Goal: Navigation & Orientation: Find specific page/section

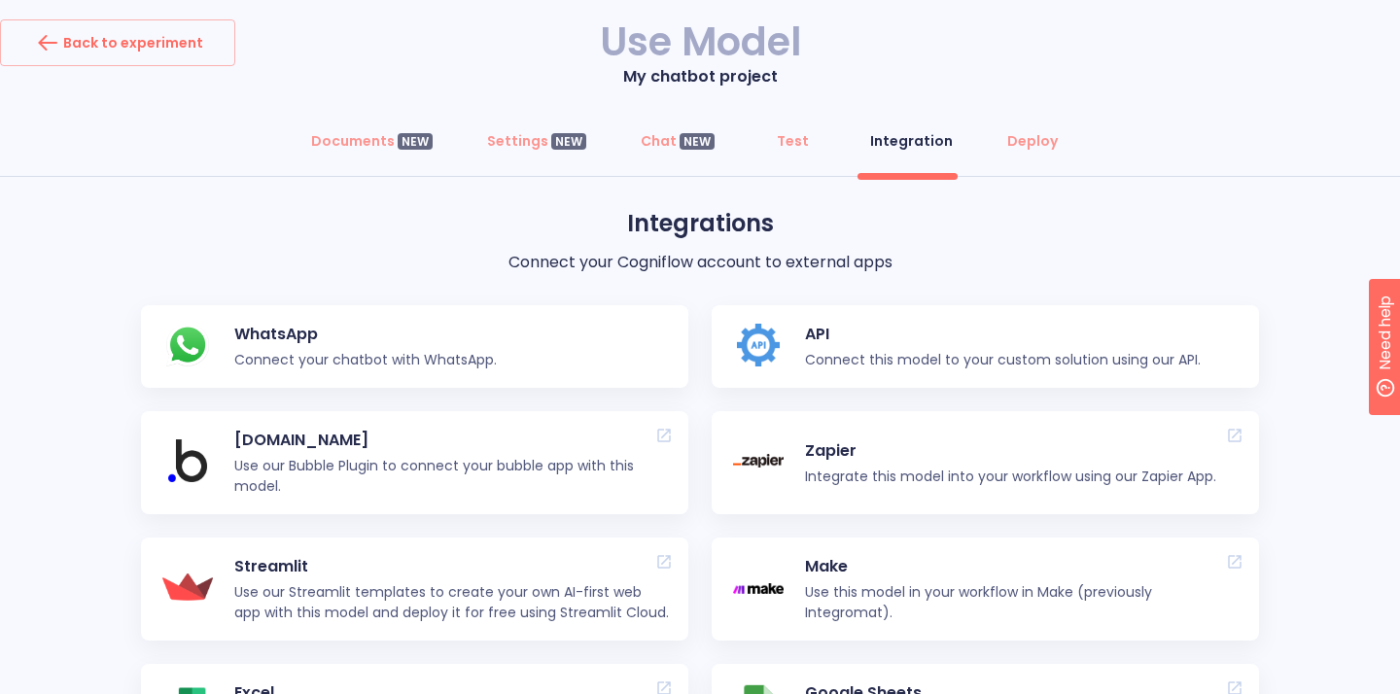
scroll to position [4, 0]
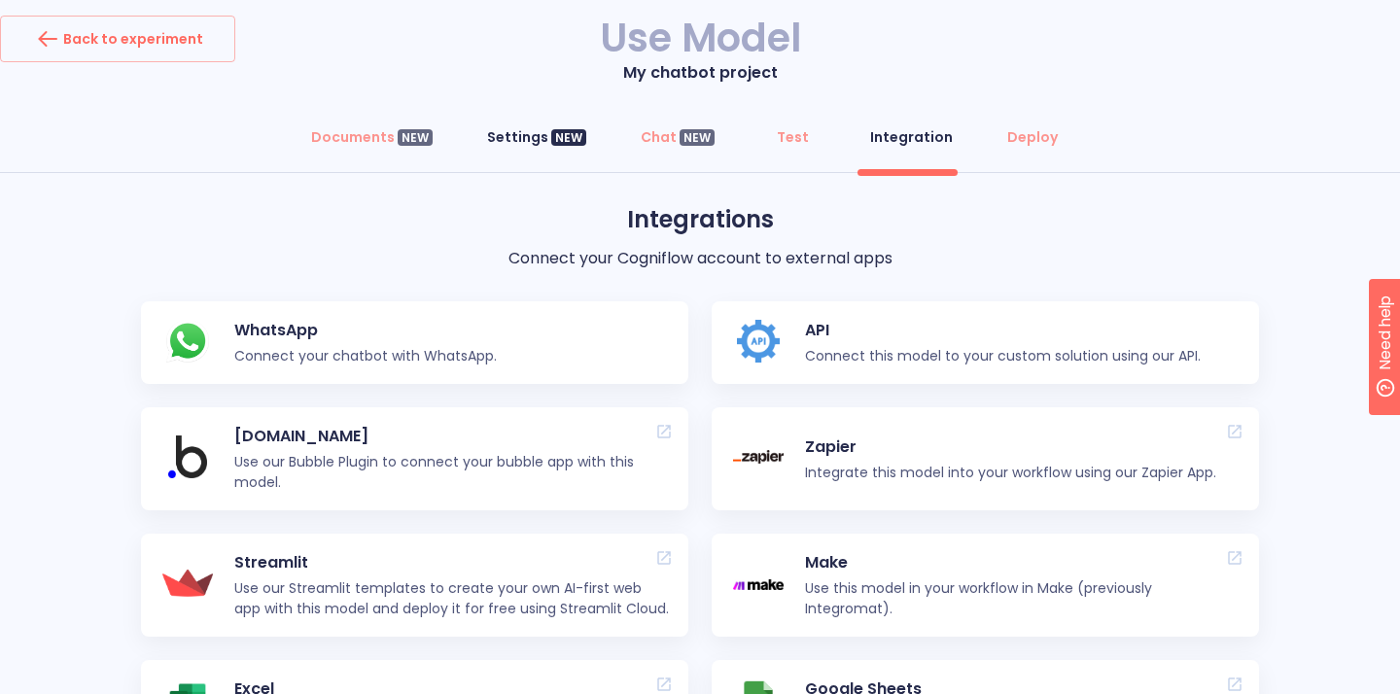
click at [560, 145] on div "NEW" at bounding box center [568, 137] width 35 height 17
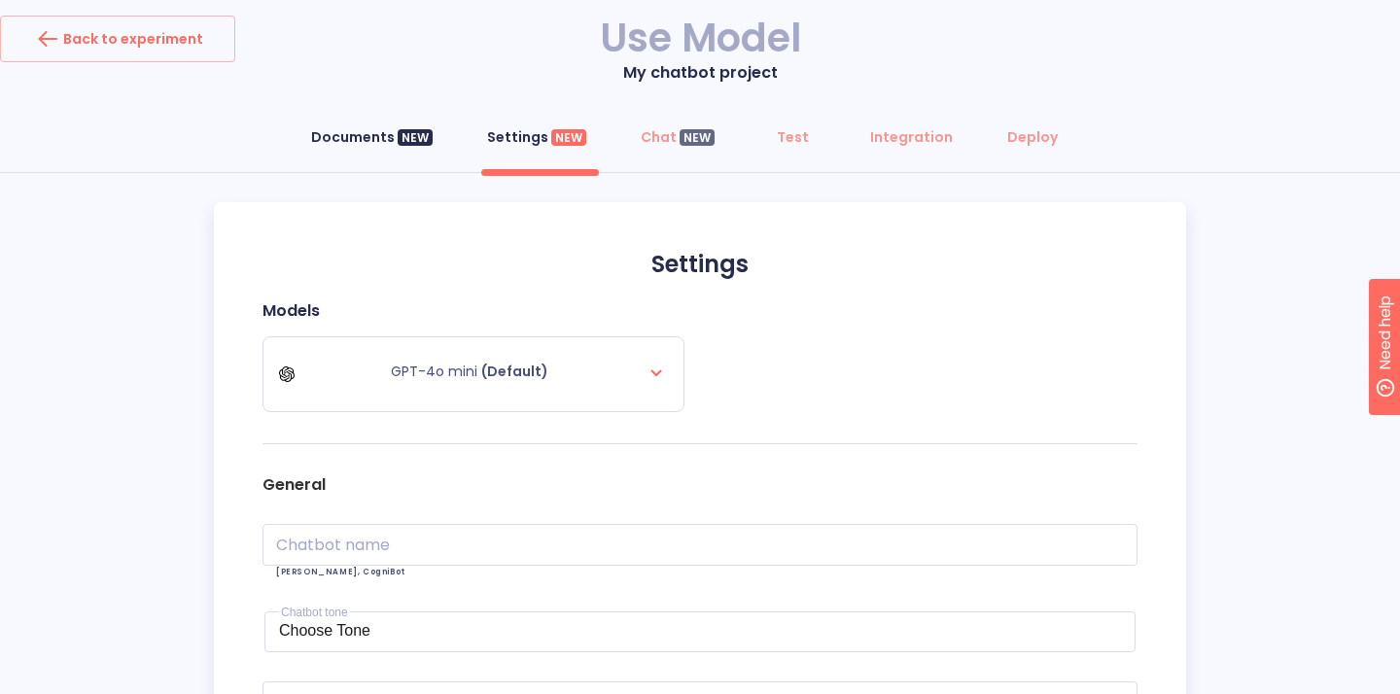
click at [431, 138] on div "NEW" at bounding box center [415, 137] width 35 height 17
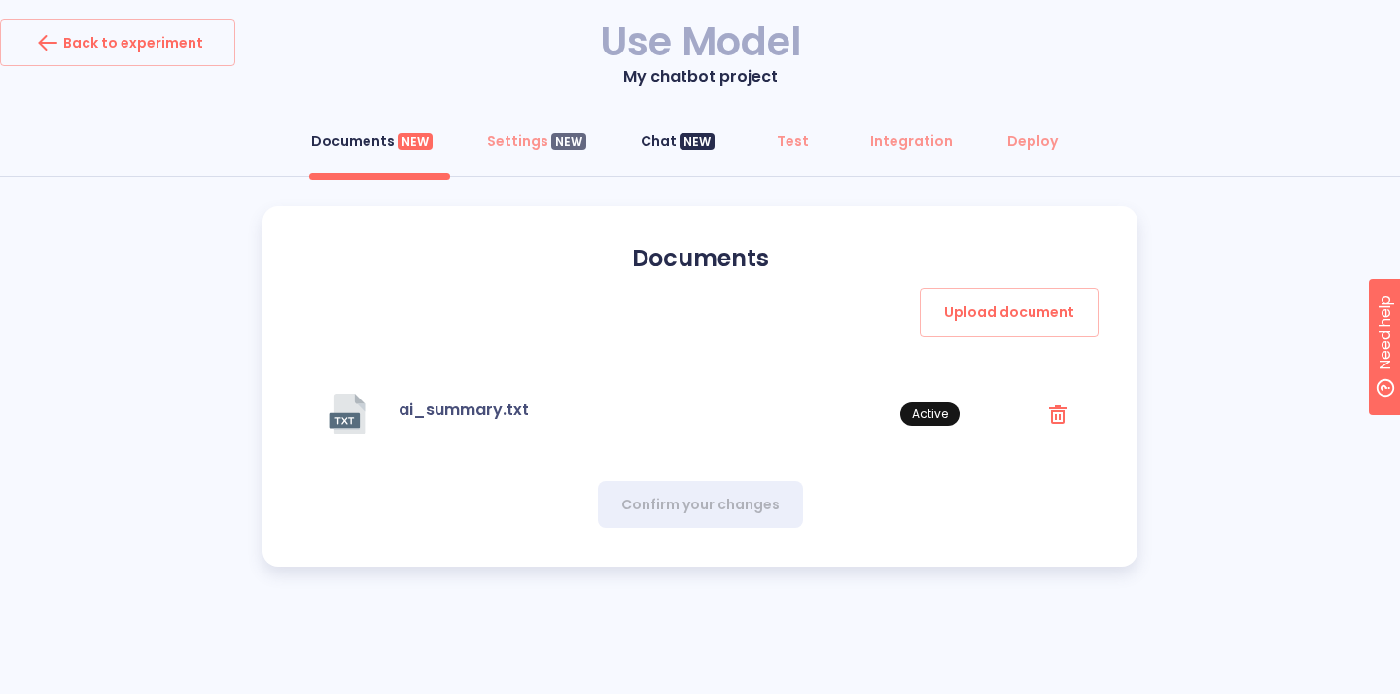
click at [693, 142] on div "NEW" at bounding box center [696, 141] width 35 height 17
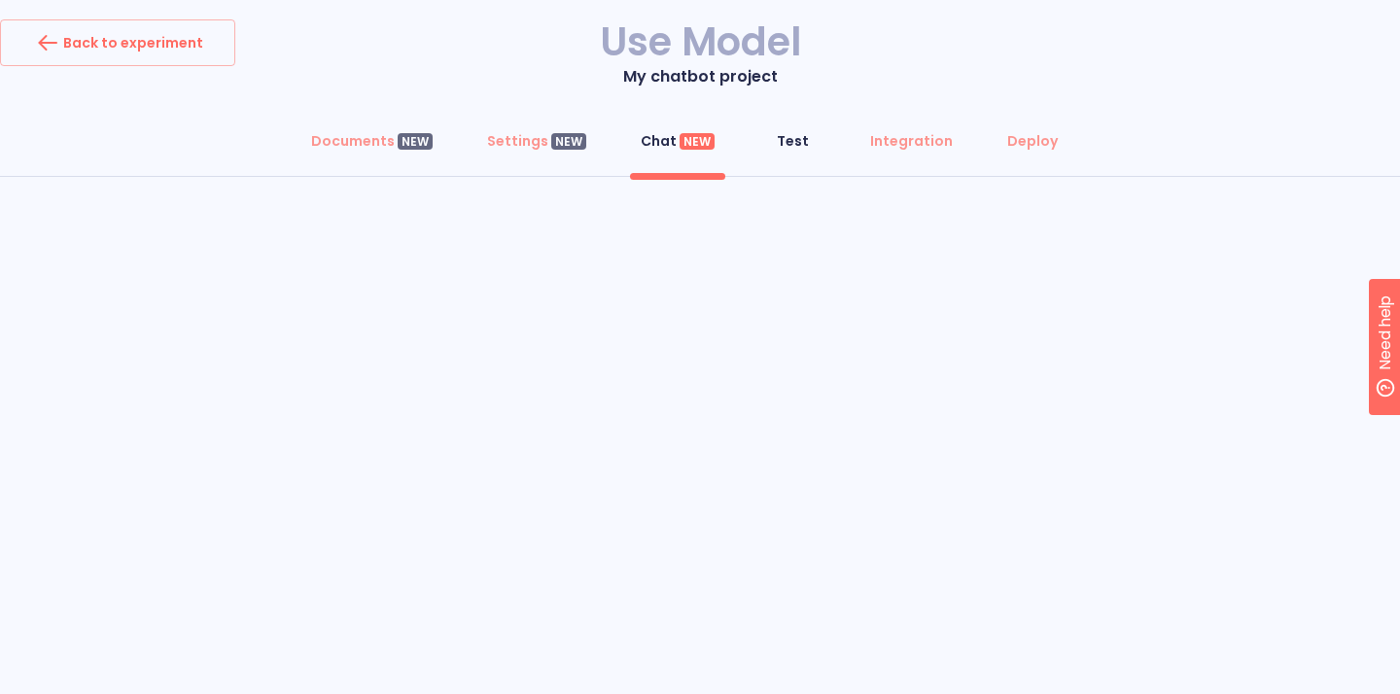
click at [773, 143] on span "Test" at bounding box center [792, 140] width 47 height 19
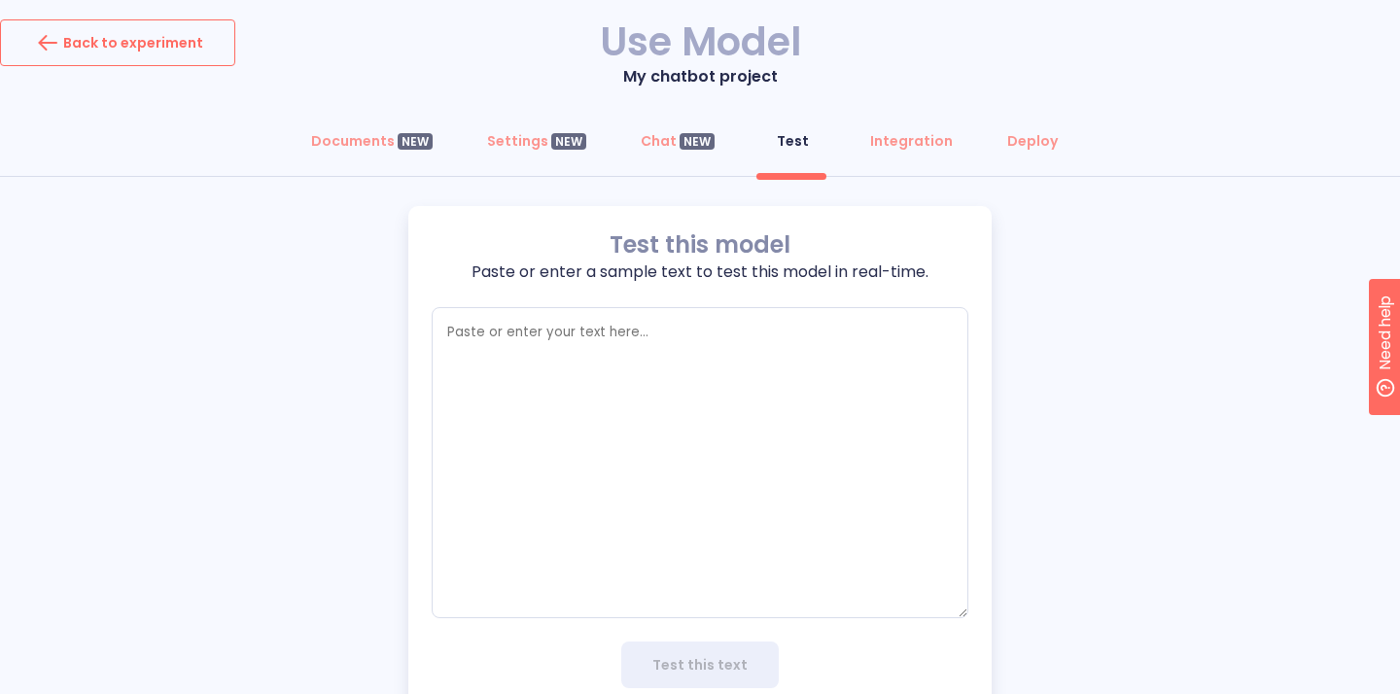
click at [104, 45] on div "Back to experiment" at bounding box center [117, 42] width 171 height 31
